Goal: Register for event/course

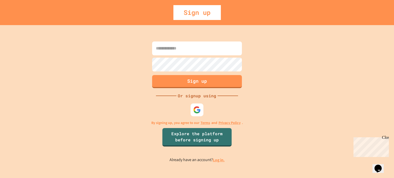
click at [229, 50] on input at bounding box center [197, 49] width 90 height 14
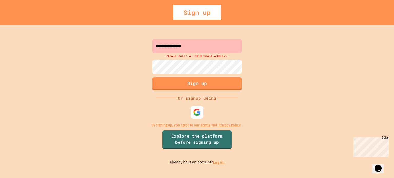
click at [215, 43] on input "**********" at bounding box center [197, 46] width 90 height 14
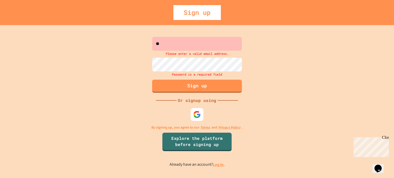
type input "*"
click at [191, 14] on div "Sign up" at bounding box center [197, 12] width 47 height 15
click at [172, 47] on input at bounding box center [197, 44] width 90 height 14
click at [203, 42] on input "**********" at bounding box center [197, 44] width 90 height 14
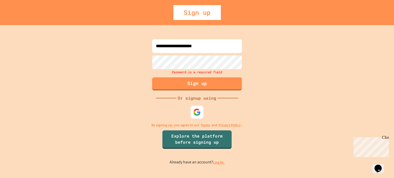
type input "**********"
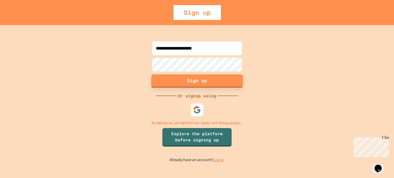
click at [184, 82] on button "Sign up" at bounding box center [197, 80] width 92 height 13
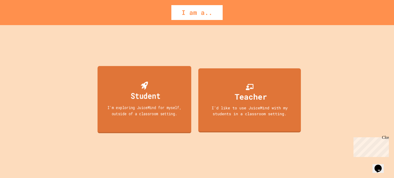
click at [175, 99] on div "Student I'm exploring JuiceMind for myself, outside of a classroom setting." at bounding box center [145, 100] width 94 height 68
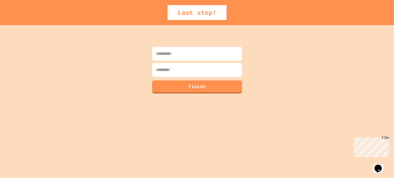
click at [184, 56] on input at bounding box center [197, 54] width 90 height 14
type input "********"
click at [180, 74] on input at bounding box center [197, 70] width 90 height 14
type input "*******"
click at [182, 81] on button "Finish" at bounding box center [197, 86] width 92 height 13
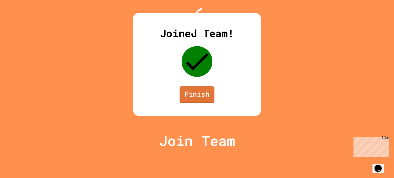
click at [197, 103] on link "Finish" at bounding box center [197, 95] width 35 height 17
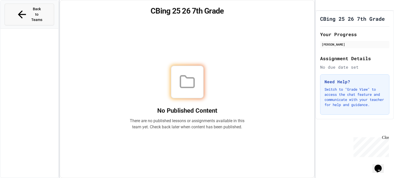
click at [19, 10] on div "Back to Teams" at bounding box center [29, 14] width 27 height 16
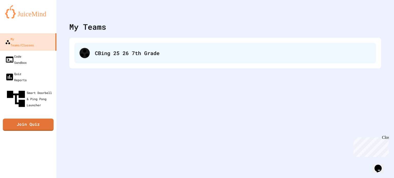
click at [107, 53] on div "CBing 25 26 7th Grade" at bounding box center [233, 53] width 276 height 8
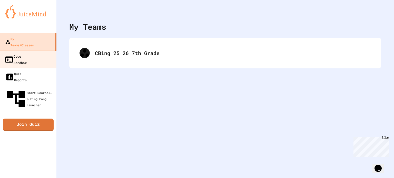
click at [14, 53] on div "Code Sandbox" at bounding box center [15, 59] width 22 height 13
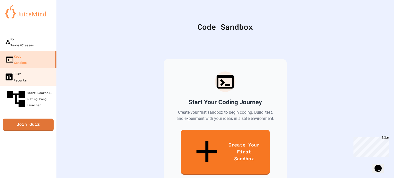
click at [23, 71] on div "Quiz Reports" at bounding box center [15, 77] width 22 height 13
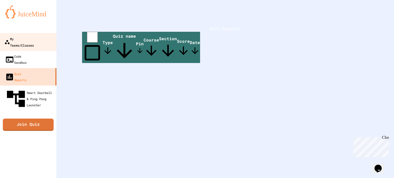
click at [19, 40] on div "My Teams/Classes" at bounding box center [19, 42] width 30 height 13
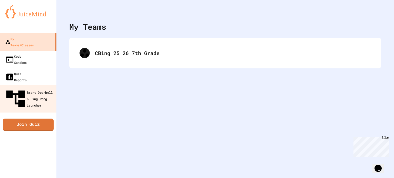
click at [33, 85] on link "Smart Doorbell & Ping Pong Launcher" at bounding box center [28, 98] width 58 height 27
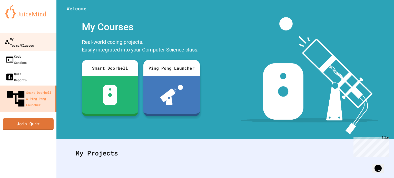
click at [27, 40] on div "My Teams/Classes" at bounding box center [19, 42] width 30 height 13
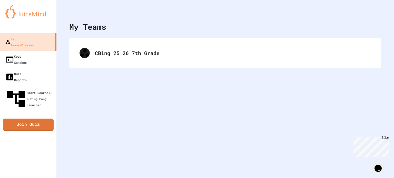
click at [98, 28] on div "My Teams" at bounding box center [87, 27] width 37 height 12
click at [107, 27] on div "My Teams" at bounding box center [225, 27] width 312 height 12
click at [74, 27] on div "My Teams" at bounding box center [87, 27] width 37 height 12
click at [249, 107] on div "My Teams CBing 25 26 7th Grade" at bounding box center [225, 89] width 338 height 178
click at [382, 168] on icon "Chat widget" at bounding box center [378, 169] width 7 height 8
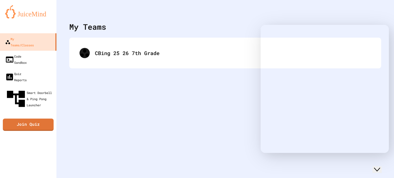
click at [380, 168] on icon "Close Chat This icon closes the chat window." at bounding box center [377, 170] width 6 height 6
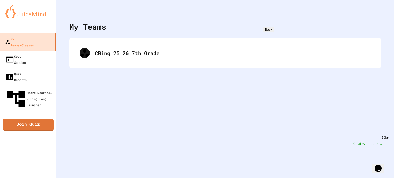
click at [382, 168] on icon "Chat widget" at bounding box center [378, 169] width 7 height 8
click at [380, 168] on icon "Close Chat This icon closes the chat window." at bounding box center [377, 170] width 6 height 6
click at [382, 168] on icon "Chat widget" at bounding box center [378, 169] width 7 height 8
click at [380, 168] on icon "Close Chat This icon closes the chat window." at bounding box center [377, 170] width 6 height 6
click at [382, 168] on icon "Chat widget" at bounding box center [378, 169] width 7 height 8
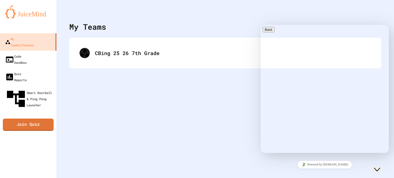
click at [380, 168] on icon "Close Chat This icon closes the chat window." at bounding box center [377, 170] width 6 height 6
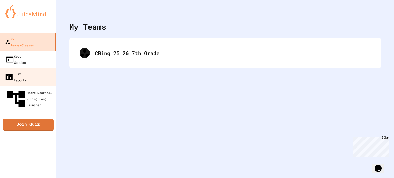
click at [20, 71] on div "Quiz Reports" at bounding box center [15, 77] width 22 height 13
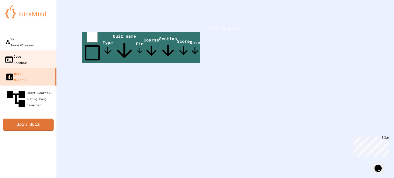
click at [27, 53] on div "Code Sandbox" at bounding box center [15, 59] width 22 height 13
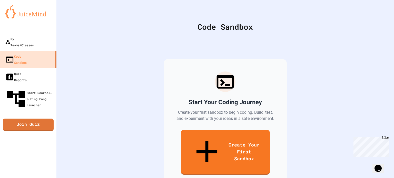
click at [27, 15] on img at bounding box center [28, 11] width 46 height 13
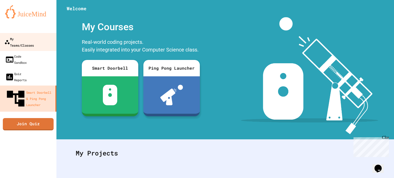
click at [19, 41] on div "My Teams/Classes" at bounding box center [19, 42] width 30 height 13
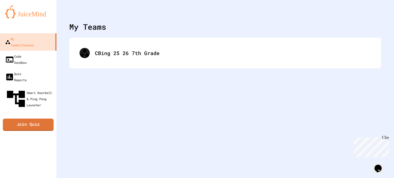
click at [67, 33] on div "My Teams CBing 25 26 7th Grade" at bounding box center [225, 89] width 338 height 178
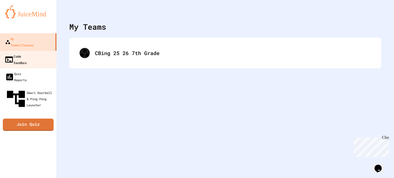
click at [37, 55] on link "Code Sandbox" at bounding box center [28, 60] width 58 height 18
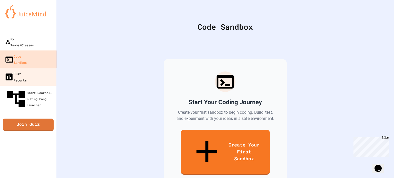
click at [27, 71] on div "Quiz Reports" at bounding box center [15, 77] width 22 height 13
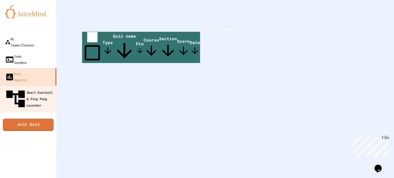
click at [12, 88] on div "Smart Doorbell & Ping Pong Launcher" at bounding box center [29, 99] width 51 height 22
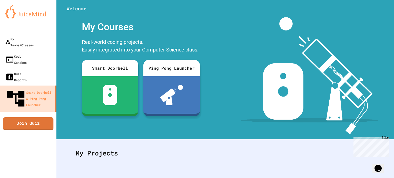
click at [17, 118] on link "Join Quiz" at bounding box center [28, 124] width 50 height 13
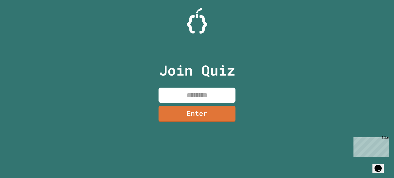
click at [204, 95] on input at bounding box center [197, 95] width 77 height 15
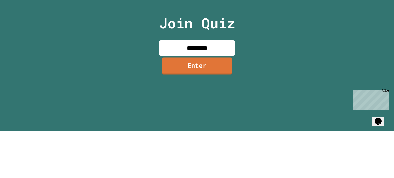
type input "********"
click at [196, 119] on link "Enter" at bounding box center [197, 113] width 70 height 17
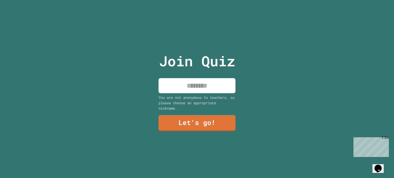
click at [190, 88] on input at bounding box center [197, 85] width 77 height 15
click at [211, 83] on input "**" at bounding box center [197, 85] width 77 height 15
type input "**********"
click at [268, 47] on div "**********" at bounding box center [197, 89] width 394 height 178
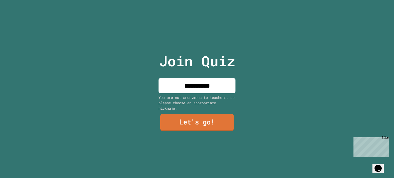
click at [194, 130] on link "Let's go!" at bounding box center [196, 122] width 73 height 17
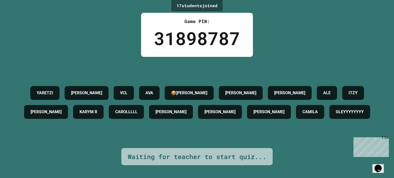
click at [189, 19] on div "Game PIN:" at bounding box center [197, 21] width 86 height 7
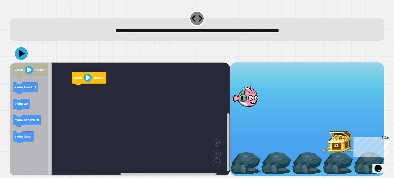
drag, startPoint x: 247, startPoint y: 104, endPoint x: 247, endPoint y: 127, distance: 23.6
click at [247, 127] on div at bounding box center [307, 119] width 154 height 112
click at [87, 80] on image "Blockly Workspace" at bounding box center [88, 78] width 8 height 8
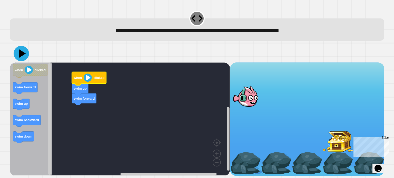
click at [24, 55] on icon at bounding box center [21, 53] width 15 height 15
click at [88, 74] on icon "Blockly Workspace" at bounding box center [89, 78] width 34 height 13
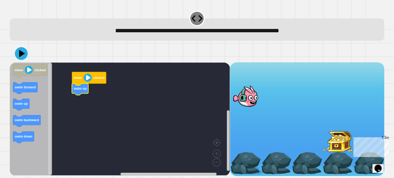
click at [88, 76] on image "Blockly Workspace" at bounding box center [88, 78] width 8 height 8
click at [89, 76] on image "Blockly Workspace" at bounding box center [88, 78] width 8 height 8
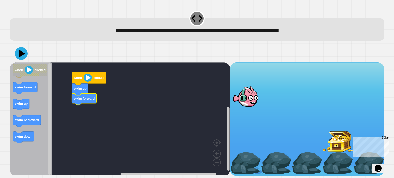
click at [84, 77] on image "Blockly Workspace" at bounding box center [88, 78] width 8 height 8
click at [87, 79] on image "Blockly Workspace" at bounding box center [88, 78] width 8 height 8
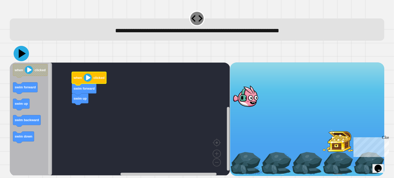
click at [20, 52] on icon at bounding box center [22, 53] width 7 height 9
click at [21, 52] on icon at bounding box center [22, 53] width 7 height 9
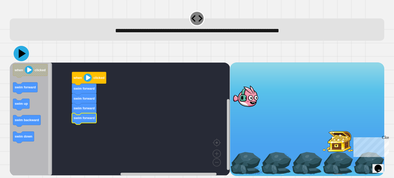
click at [22, 57] on icon at bounding box center [21, 53] width 15 height 15
click at [24, 53] on icon at bounding box center [21, 53] width 15 height 15
click at [22, 52] on icon at bounding box center [22, 53] width 7 height 9
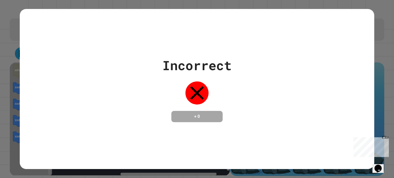
click at [76, 59] on div "Incorrect + 0" at bounding box center [197, 89] width 355 height 66
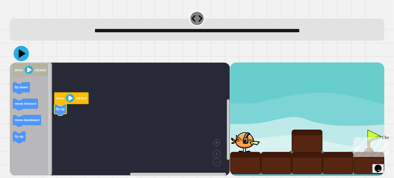
click at [20, 54] on icon at bounding box center [22, 53] width 7 height 9
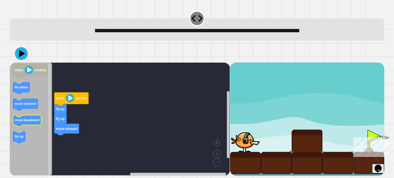
click at [27, 121] on text "move backward" at bounding box center [27, 120] width 25 height 4
click at [386, 137] on div "Close" at bounding box center [385, 139] width 6 height 6
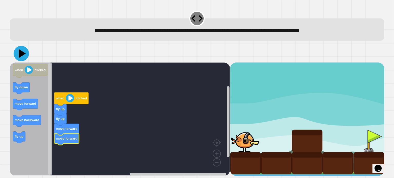
click at [22, 53] on icon at bounding box center [22, 53] width 7 height 9
click at [21, 54] on icon at bounding box center [22, 53] width 7 height 9
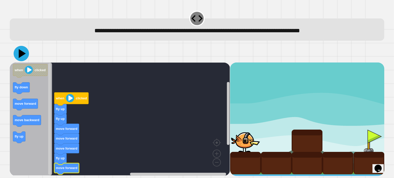
click at [23, 56] on icon at bounding box center [21, 53] width 15 height 15
click at [45, 140] on icon "Blockly Workspace" at bounding box center [31, 119] width 42 height 113
click at [20, 53] on icon at bounding box center [22, 53] width 6 height 7
click at [20, 49] on icon at bounding box center [21, 53] width 15 height 15
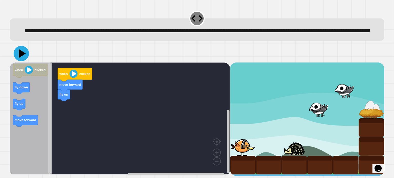
click at [22, 61] on icon at bounding box center [21, 53] width 15 height 15
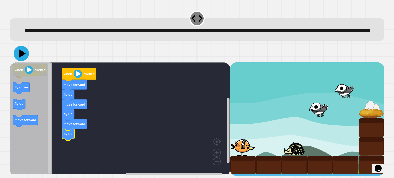
click at [24, 61] on icon at bounding box center [21, 53] width 15 height 15
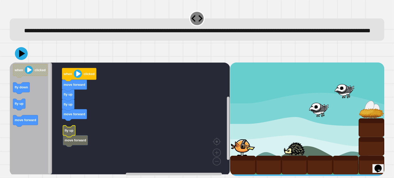
click at [70, 137] on icon "Blockly Workspace" at bounding box center [69, 132] width 12 height 12
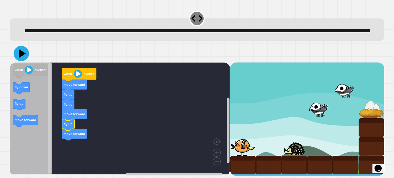
click at [20, 59] on icon at bounding box center [21, 53] width 15 height 15
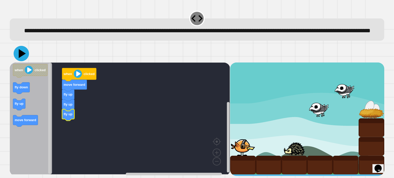
click at [21, 58] on icon at bounding box center [22, 53] width 7 height 9
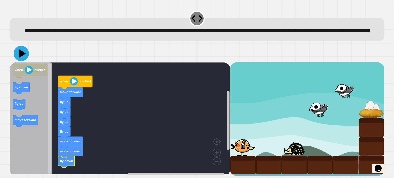
click at [23, 61] on icon at bounding box center [21, 53] width 15 height 15
click at [20, 58] on icon at bounding box center [22, 53] width 7 height 9
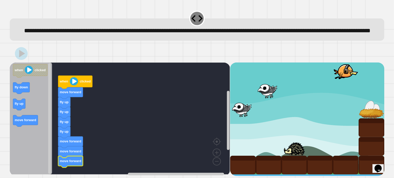
scroll to position [8, 0]
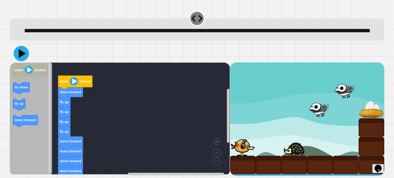
click at [23, 56] on icon at bounding box center [22, 53] width 7 height 9
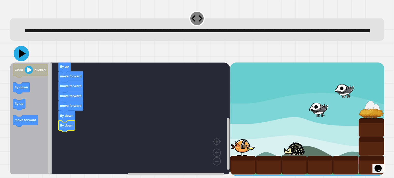
click at [21, 54] on icon at bounding box center [22, 53] width 7 height 9
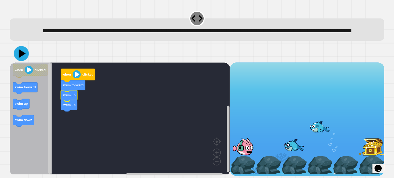
click at [24, 59] on icon at bounding box center [21, 53] width 15 height 15
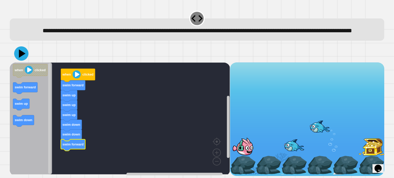
click at [20, 57] on icon at bounding box center [22, 54] width 7 height 8
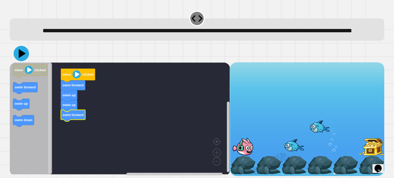
click at [22, 54] on icon at bounding box center [22, 53] width 7 height 9
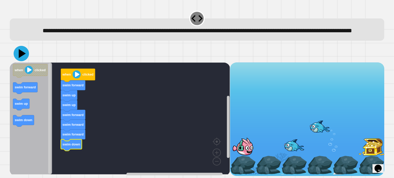
click at [21, 55] on icon at bounding box center [22, 53] width 7 height 9
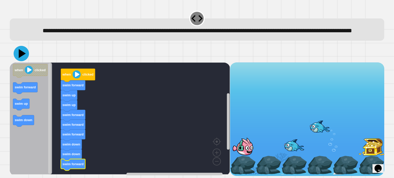
click at [22, 56] on icon at bounding box center [22, 53] width 7 height 9
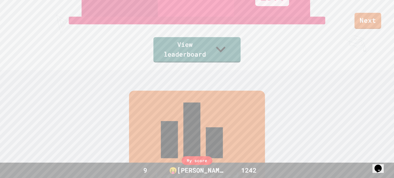
scroll to position [212, 0]
